Goal: Obtain resource: Download file/media

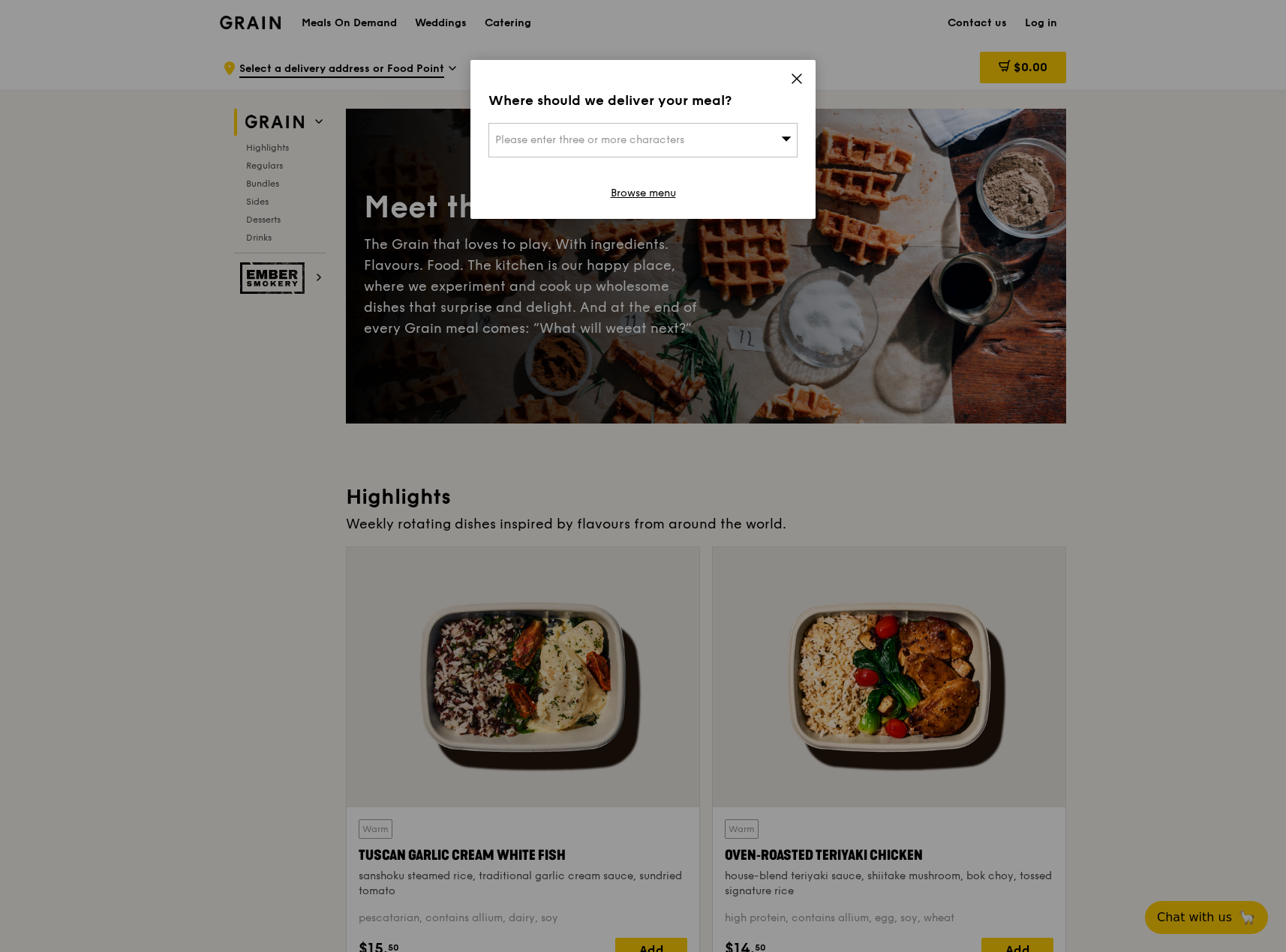
click at [796, 80] on icon at bounding box center [796, 79] width 9 height 9
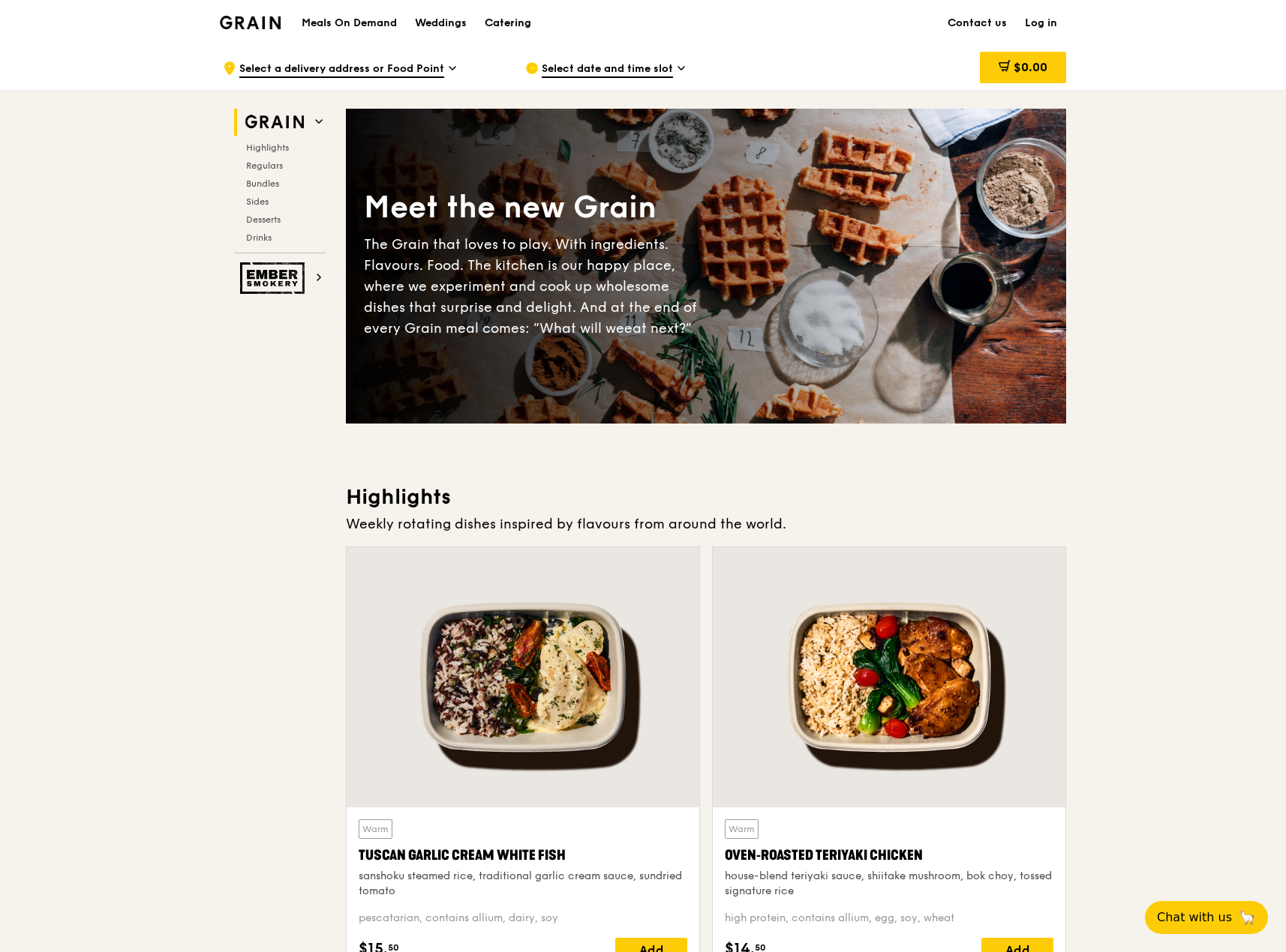
click at [504, 21] on div "Catering" at bounding box center [508, 23] width 46 height 45
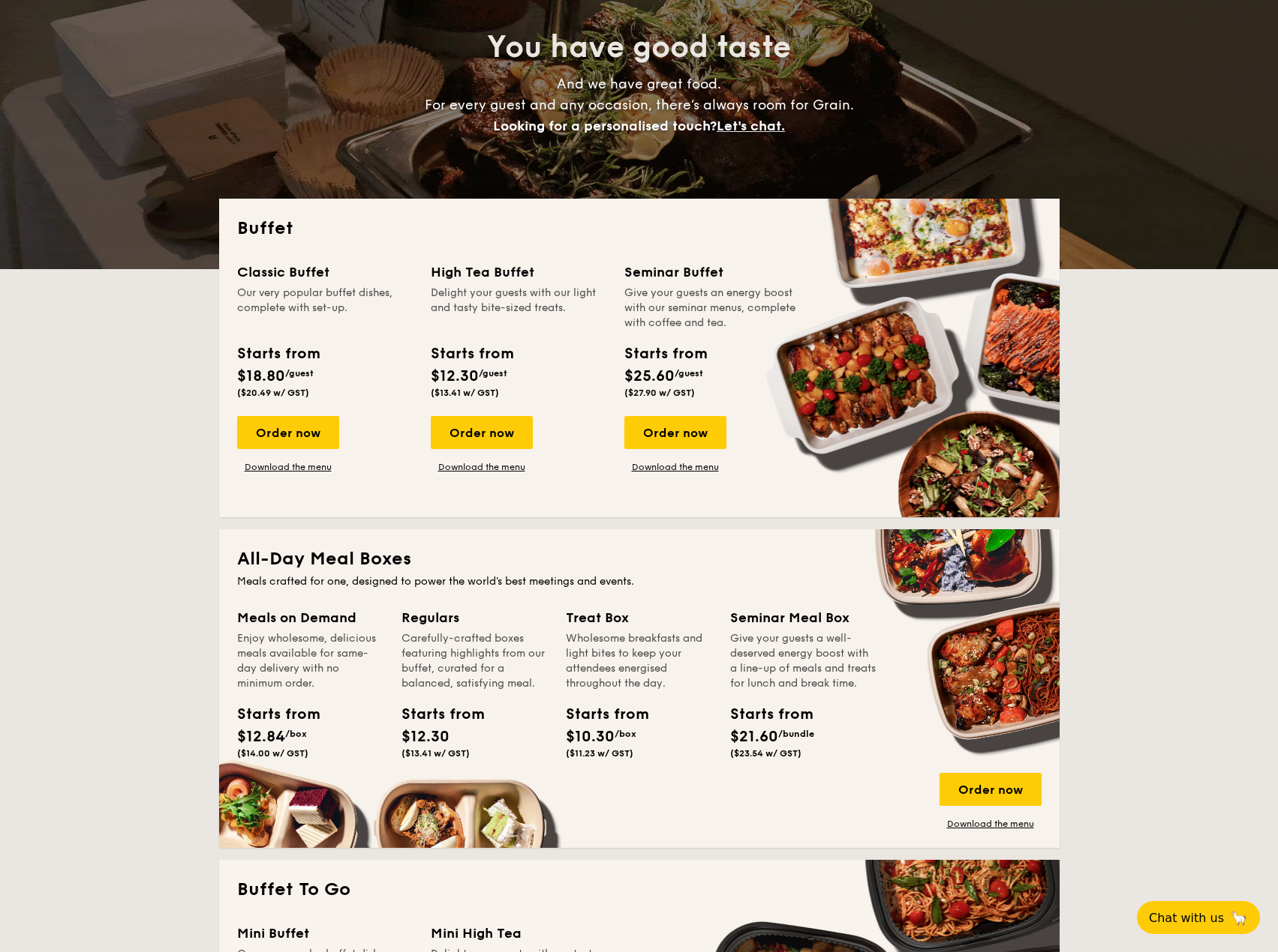
scroll to position [150, 0]
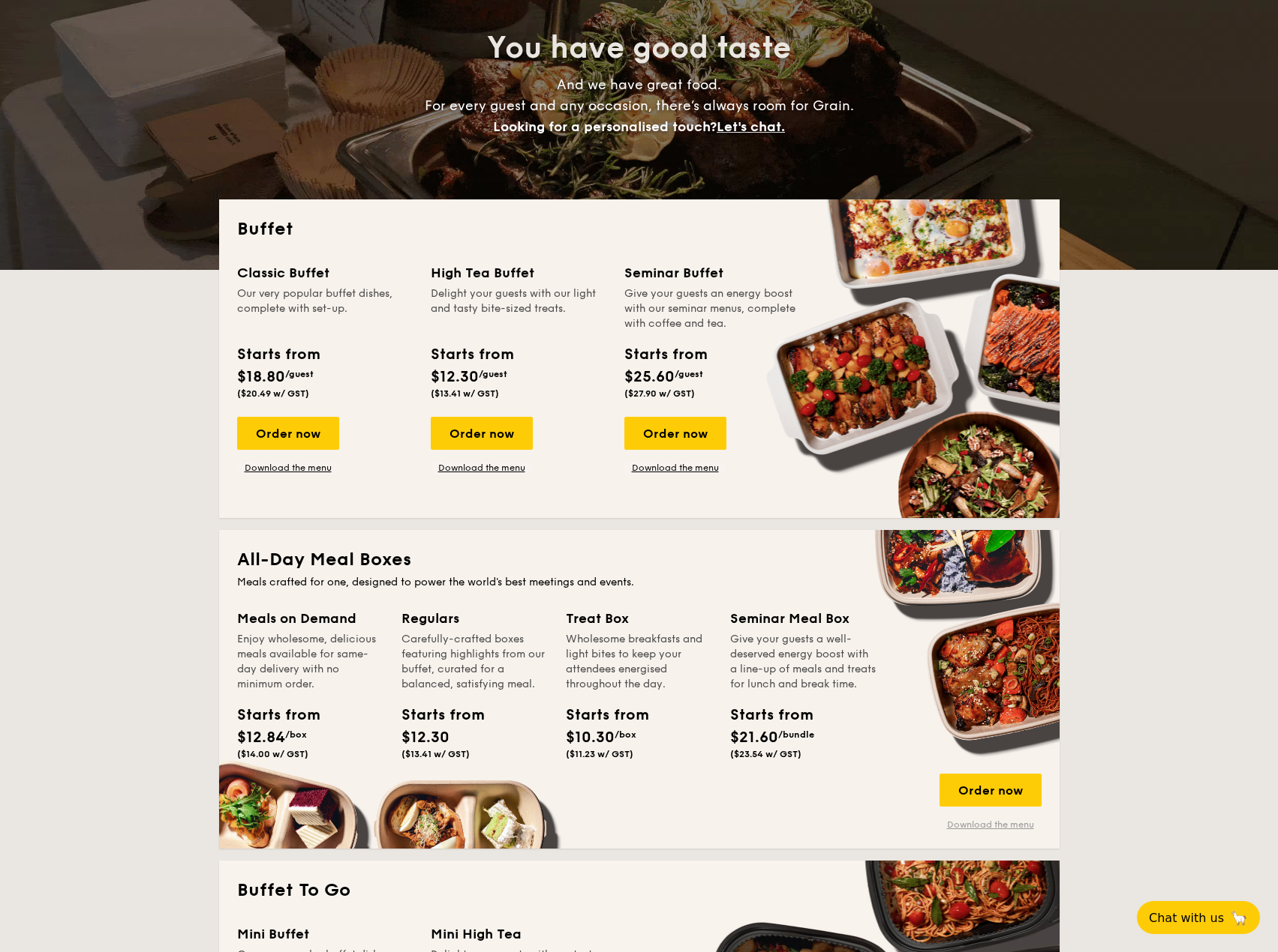
click at [1006, 824] on link "Download the menu" at bounding box center [990, 824] width 102 height 12
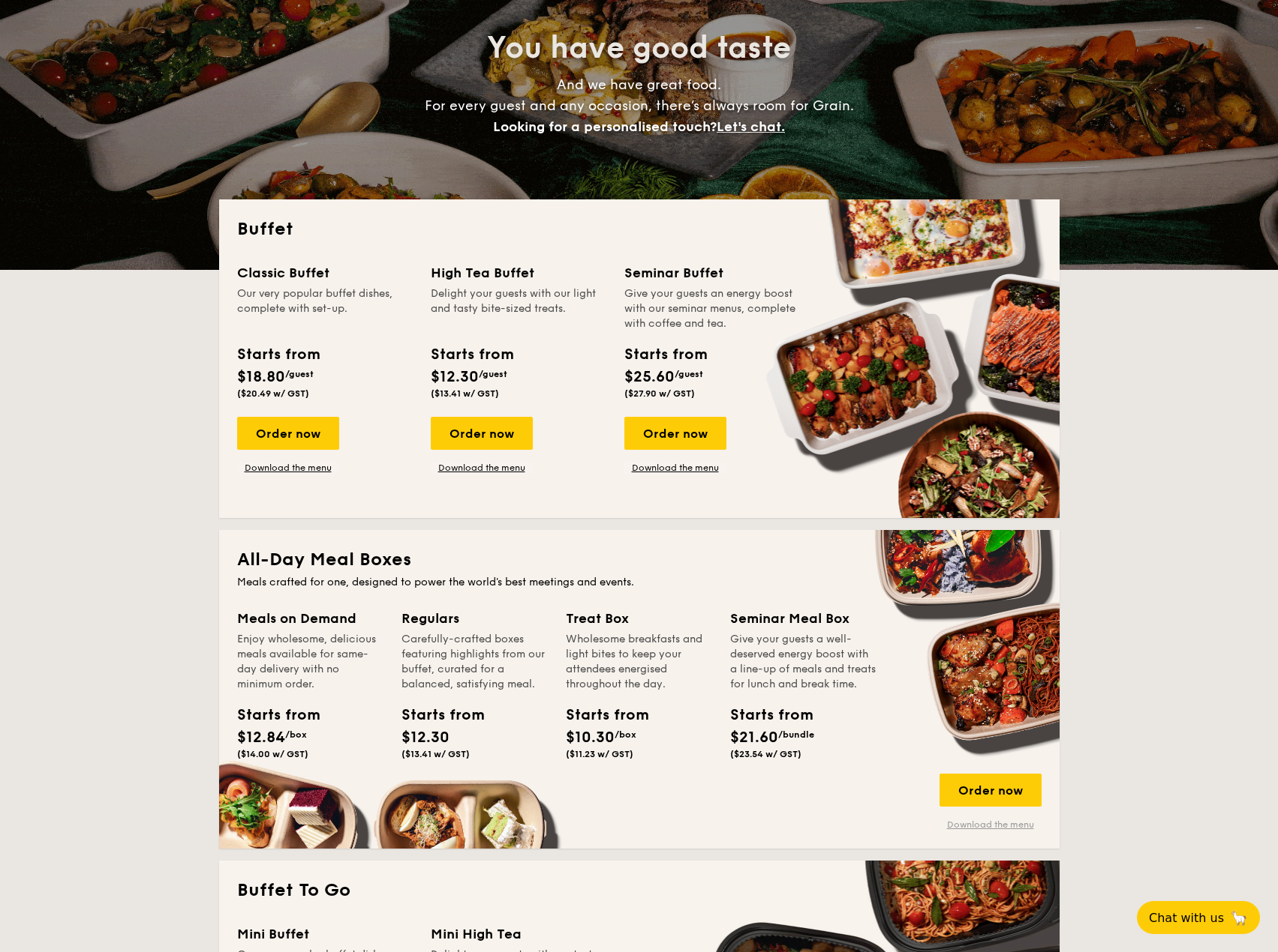
click at [1004, 826] on link "Download the menu" at bounding box center [990, 824] width 102 height 12
